Goal: Task Accomplishment & Management: Manage account settings

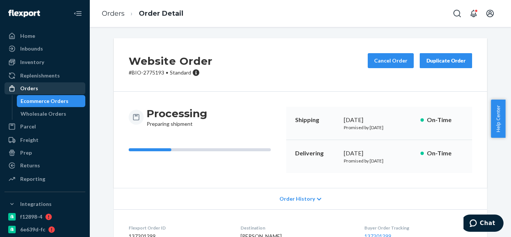
click at [44, 84] on div "Orders" at bounding box center [44, 88] width 79 height 10
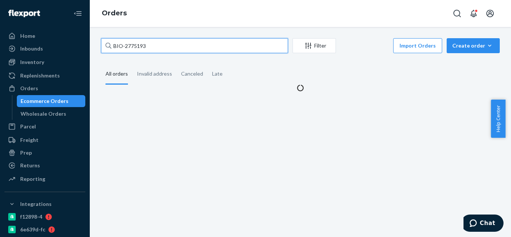
click at [182, 47] on input "BIO-2775193" at bounding box center [194, 45] width 187 height 15
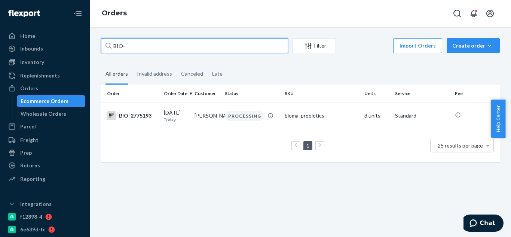
paste input "2763159"
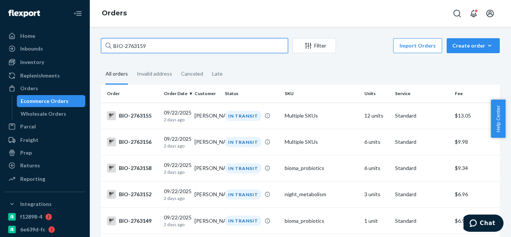
type input "BIO-2763159"
click at [206, 48] on input "BIO-2763159" at bounding box center [194, 45] width 187 height 15
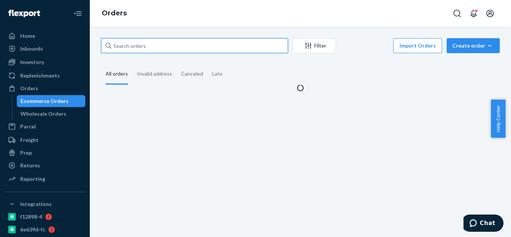
paste input "[PERSON_NAME]"
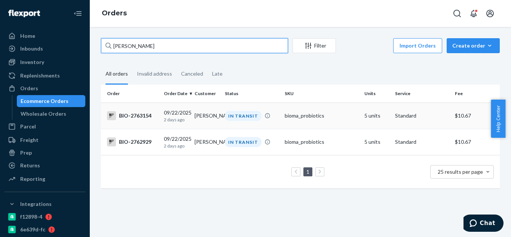
type input "[PERSON_NAME]"
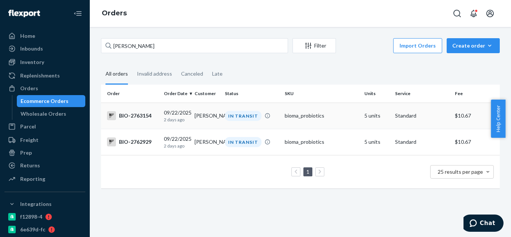
click at [135, 116] on div "BIO-2763154" at bounding box center [132, 115] width 51 height 9
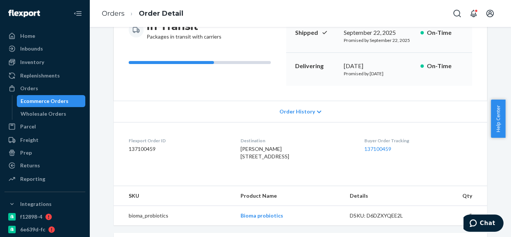
scroll to position [50, 0]
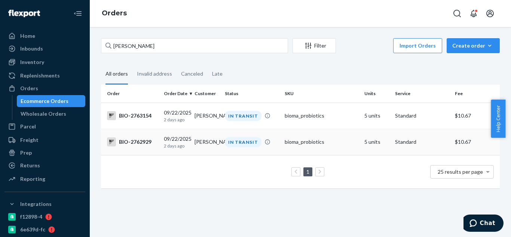
click at [142, 142] on div "BIO-2762929" at bounding box center [132, 141] width 51 height 9
click at [139, 118] on div "BIO-2763154" at bounding box center [132, 115] width 51 height 9
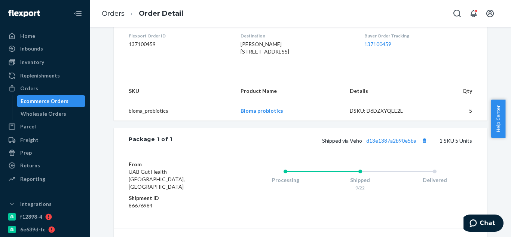
scroll to position [237, 0]
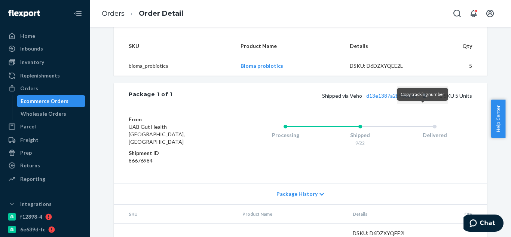
click at [420, 100] on button "Copy tracking number" at bounding box center [424, 95] width 10 height 10
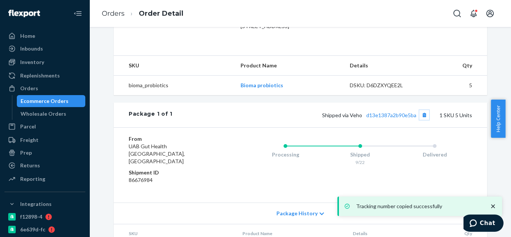
scroll to position [199, 0]
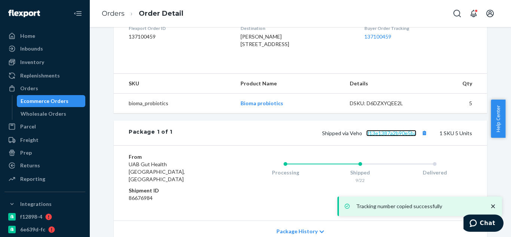
click at [382, 136] on link "d13e1387a2b90e5ba" at bounding box center [391, 133] width 50 height 6
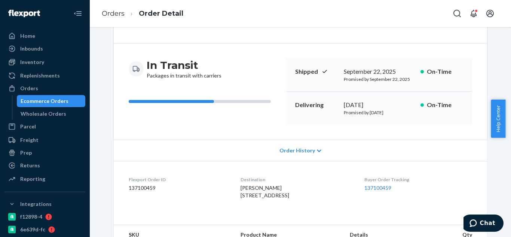
scroll to position [0, 0]
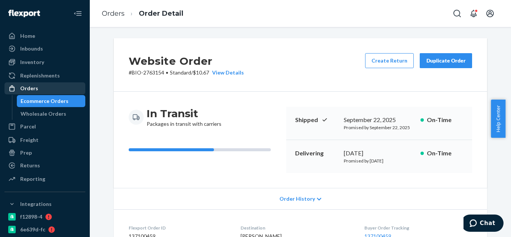
click at [38, 86] on div "Orders" at bounding box center [44, 88] width 79 height 10
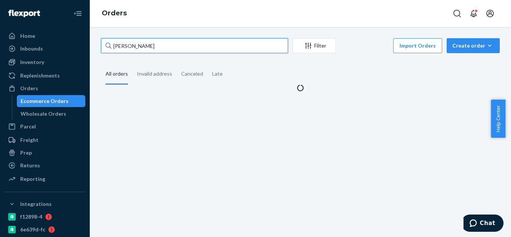
click at [166, 49] on input "Brenda Holloway" at bounding box center [194, 45] width 187 height 15
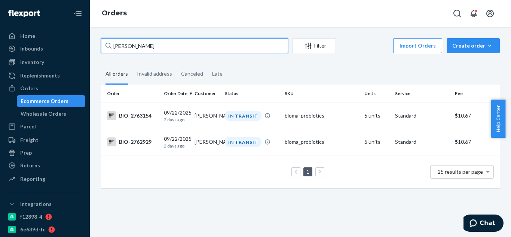
click at [166, 49] on input "Brenda Holloway" at bounding box center [194, 45] width 187 height 15
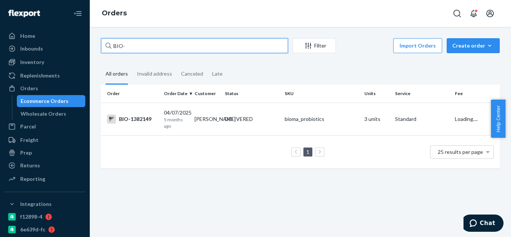
paste input "2520747"
type input "BIO-2520747"
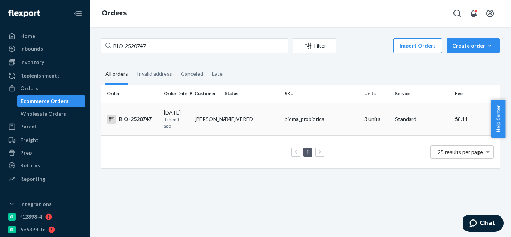
click at [143, 121] on div "BIO-2520747" at bounding box center [132, 118] width 51 height 9
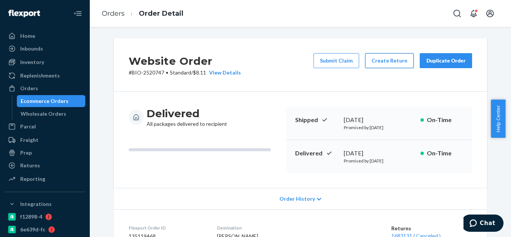
click at [390, 63] on button "Create Return" at bounding box center [389, 60] width 49 height 15
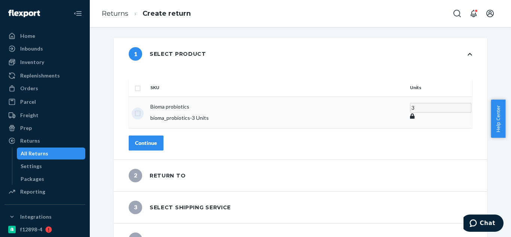
click at [141, 108] on input "checkbox" at bounding box center [138, 112] width 6 height 8
checkbox input "true"
click at [157, 139] on div "Continue" at bounding box center [146, 142] width 22 height 7
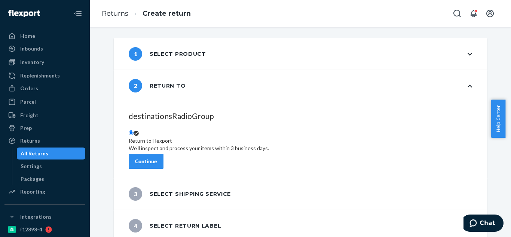
click at [157, 157] on div "Continue" at bounding box center [146, 160] width 22 height 7
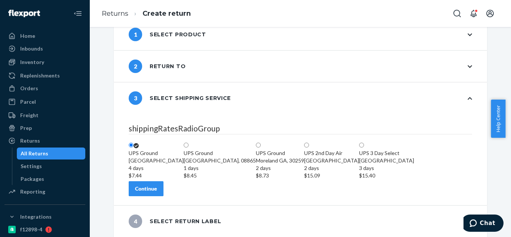
scroll to position [63, 0]
click at [157, 186] on div "Continue" at bounding box center [146, 188] width 22 height 7
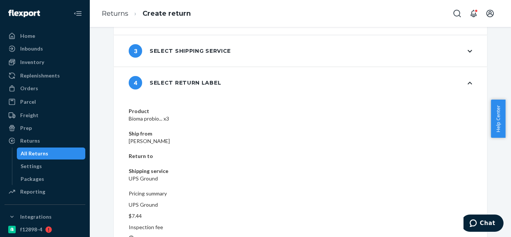
scroll to position [68, 0]
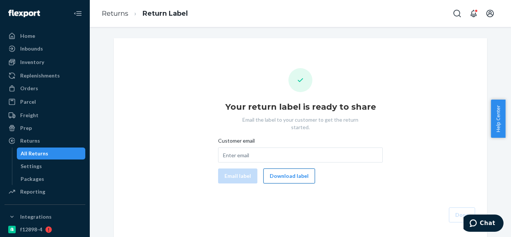
click at [295, 170] on button "Download label" at bounding box center [289, 175] width 52 height 15
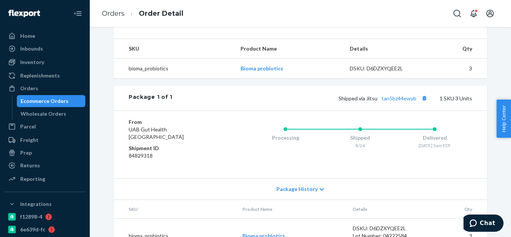
scroll to position [262, 0]
click at [422, 102] on button "Copy tracking number" at bounding box center [424, 98] width 10 height 10
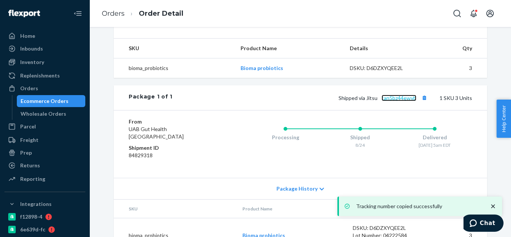
click at [396, 101] on link "tan5bz44ewyb" at bounding box center [398, 98] width 35 height 6
click at [29, 91] on div "Orders" at bounding box center [29, 87] width 18 height 7
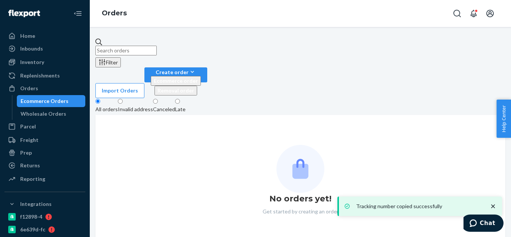
click at [157, 47] on input "text" at bounding box center [125, 51] width 61 height 10
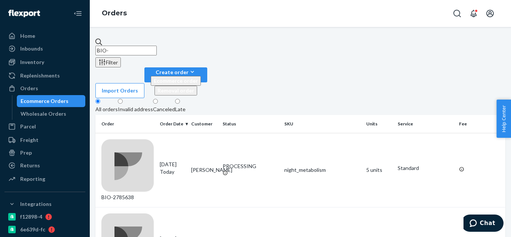
paste input "2768819"
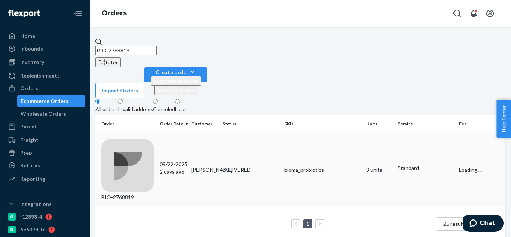
type input "BIO-2768819"
click at [149, 139] on div "BIO-2768819" at bounding box center [127, 170] width 52 height 62
